Goal: Complete application form

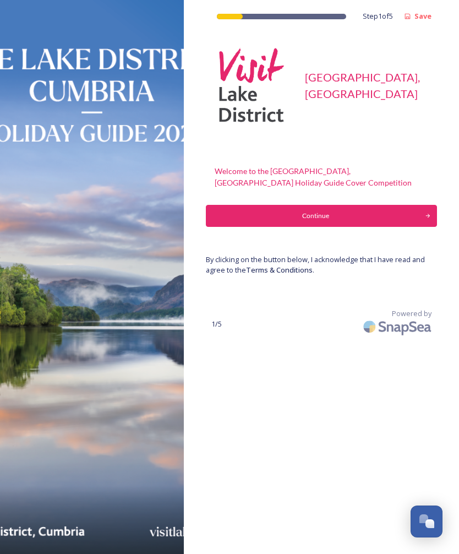
click at [365, 215] on div "Continue" at bounding box center [316, 216] width 208 height 10
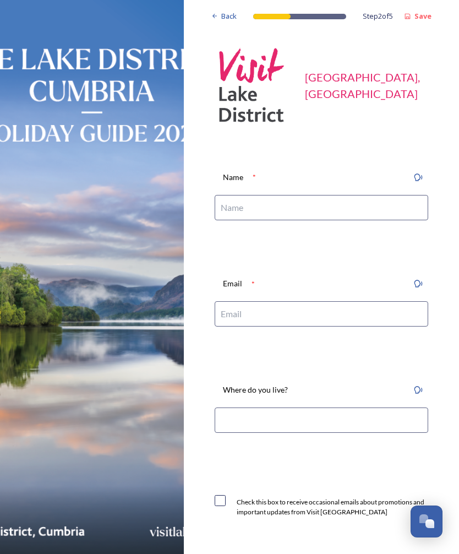
click at [373, 212] on input at bounding box center [322, 207] width 214 height 25
type input "[PERSON_NAME]"
click at [364, 314] on input at bounding box center [322, 313] width 214 height 25
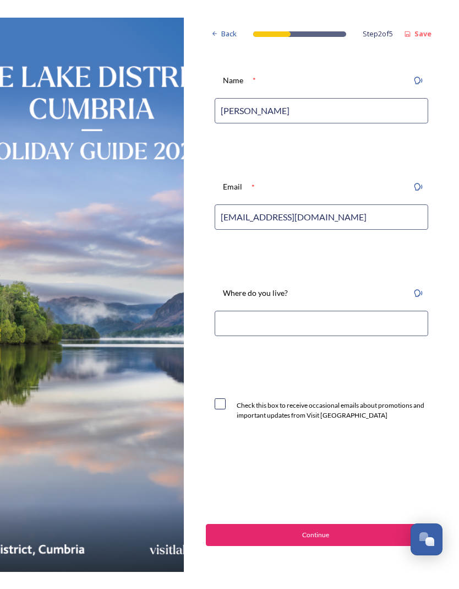
scroll to position [114, 0]
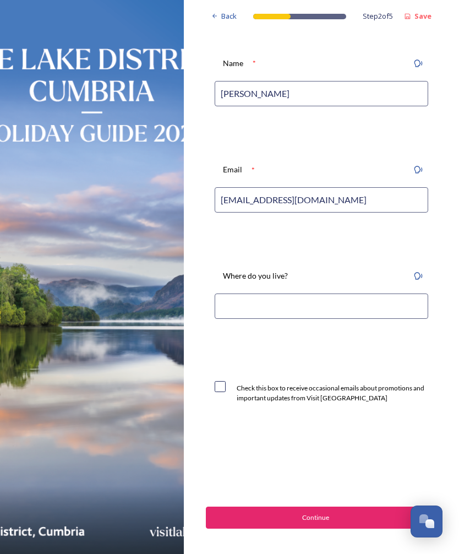
type input "[EMAIL_ADDRESS][DOMAIN_NAME]"
click at [402, 302] on input at bounding box center [322, 306] width 214 height 25
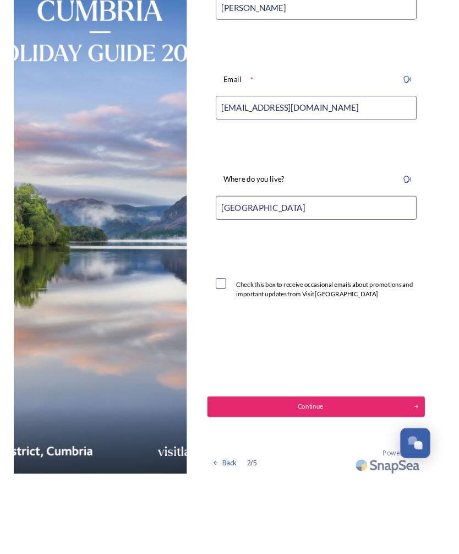
scroll to position [10, 0]
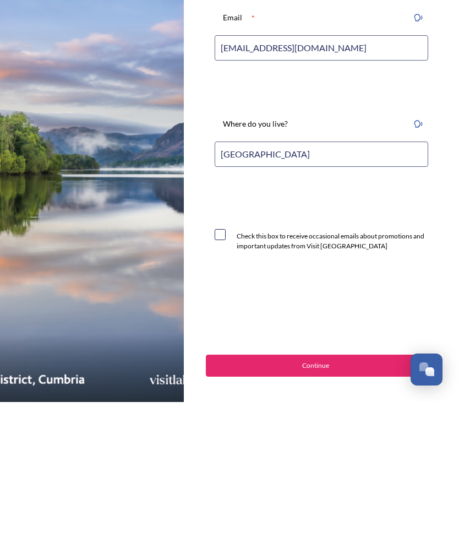
type input "[GEOGRAPHIC_DATA]"
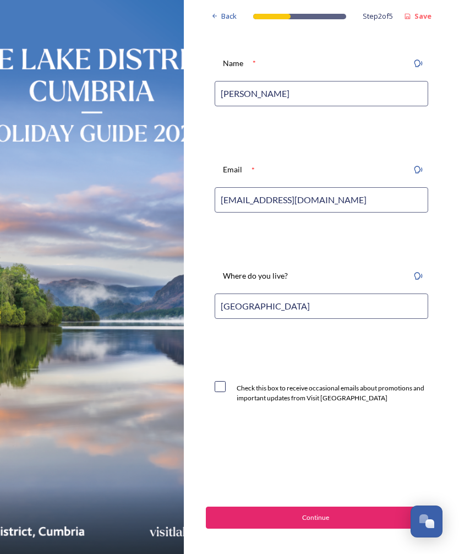
click at [376, 513] on div "Continue" at bounding box center [316, 518] width 208 height 10
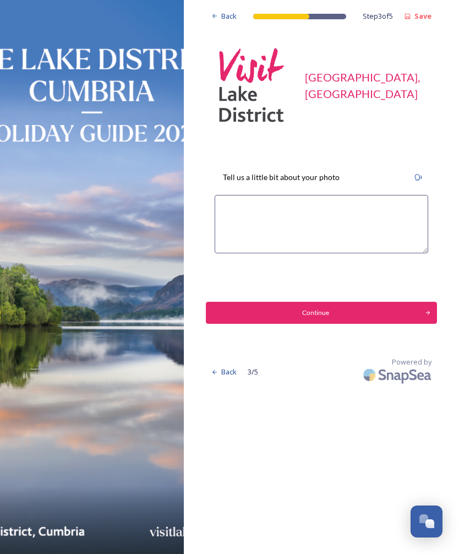
click at [372, 197] on textarea at bounding box center [322, 224] width 214 height 58
click at [350, 195] on textarea "Taken at [GEOGRAPHIC_DATA] in March" at bounding box center [322, 224] width 214 height 58
type textarea "Taken at [GEOGRAPHIC_DATA] in [DATE]"
click at [376, 308] on div "Continue" at bounding box center [316, 313] width 208 height 10
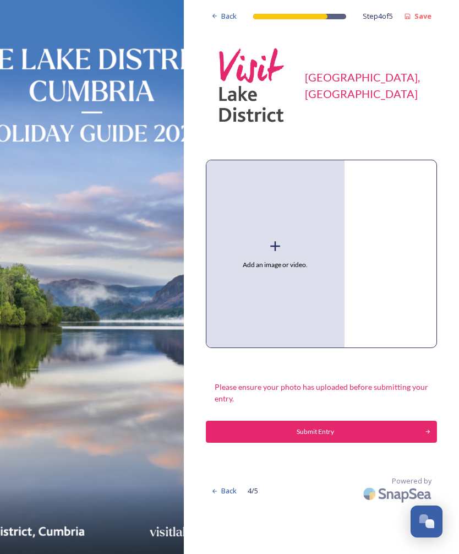
click at [295, 260] on span "Add an image or video." at bounding box center [275, 265] width 65 height 10
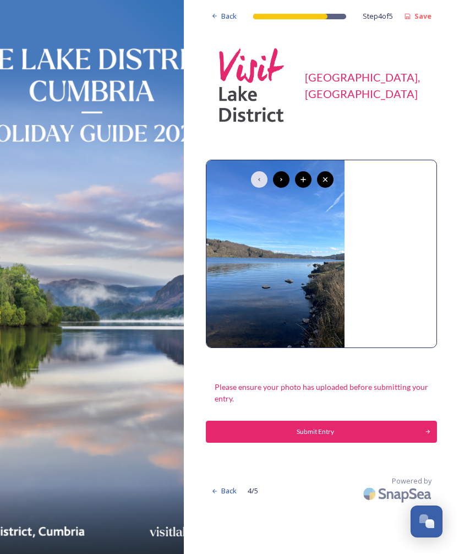
click at [283, 175] on icon at bounding box center [281, 179] width 9 height 9
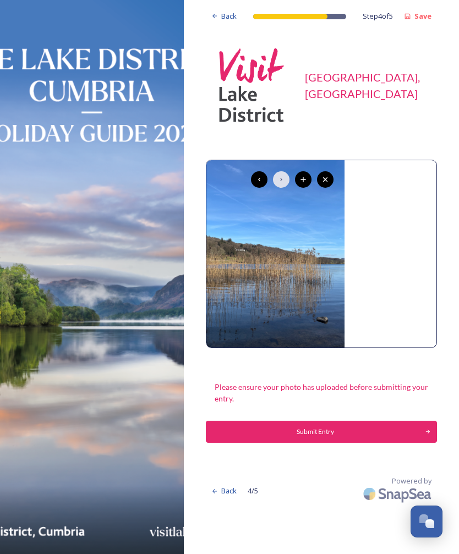
click at [327, 175] on icon at bounding box center [325, 179] width 9 height 9
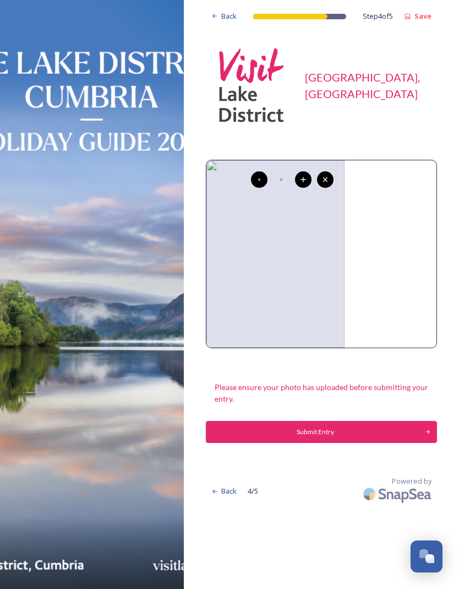
click at [262, 178] on icon at bounding box center [259, 179] width 9 height 9
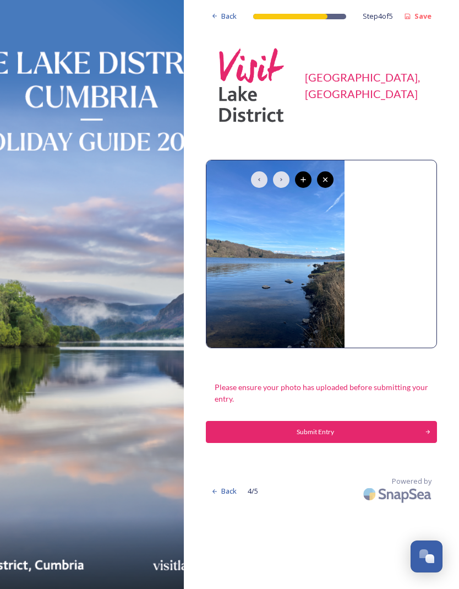
click at [258, 188] on img at bounding box center [276, 253] width 138 height 187
click at [228, 18] on span "Back" at bounding box center [228, 16] width 15 height 10
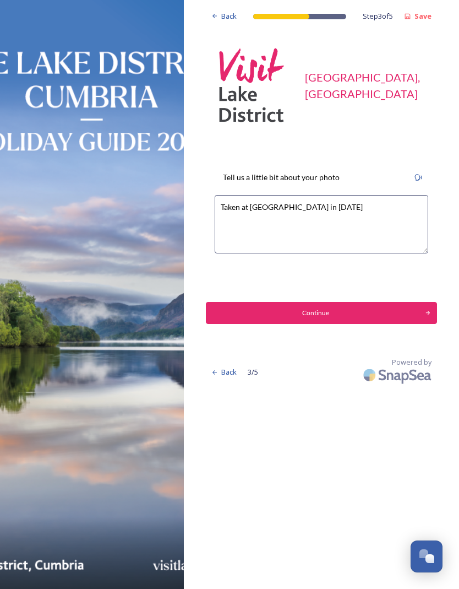
click at [337, 316] on div "Continue" at bounding box center [316, 313] width 208 height 10
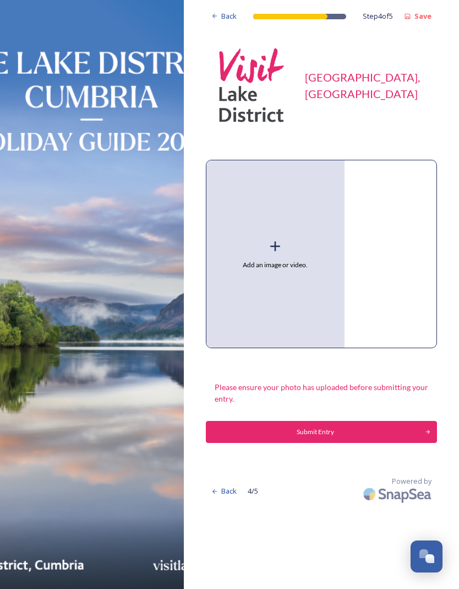
click at [279, 256] on div "Add an image or video." at bounding box center [276, 253] width 138 height 187
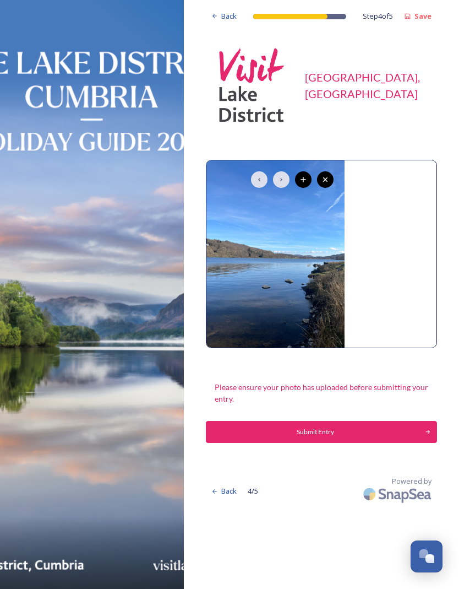
click at [335, 430] on div "Submit Entry" at bounding box center [316, 432] width 208 height 10
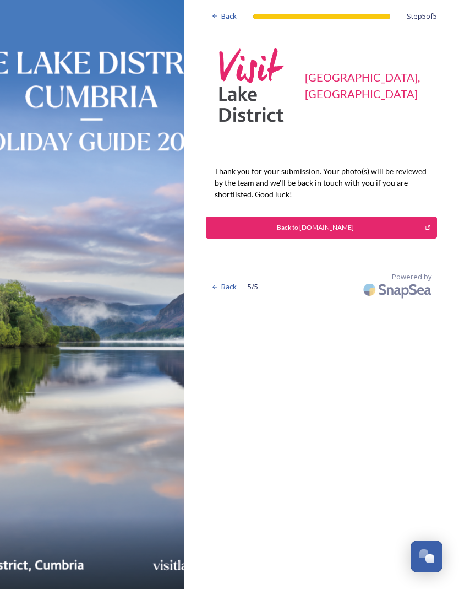
click at [232, 15] on span "Back" at bounding box center [228, 16] width 15 height 10
